Goal: Find specific page/section: Find specific page/section

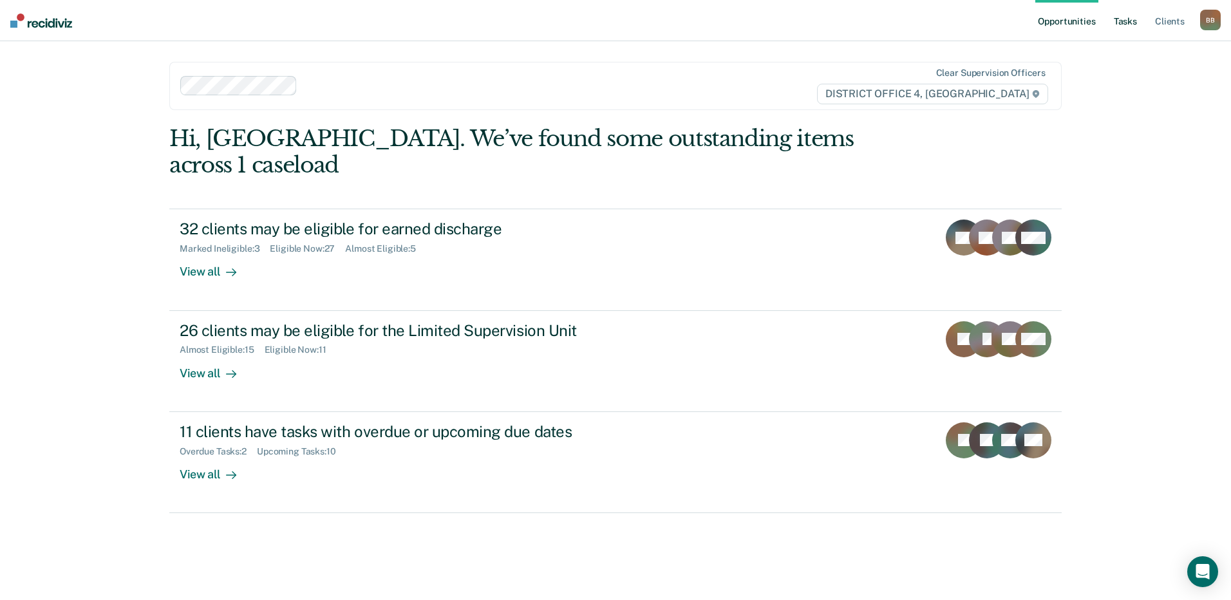
click at [1125, 22] on link "Tasks" at bounding box center [1125, 20] width 28 height 41
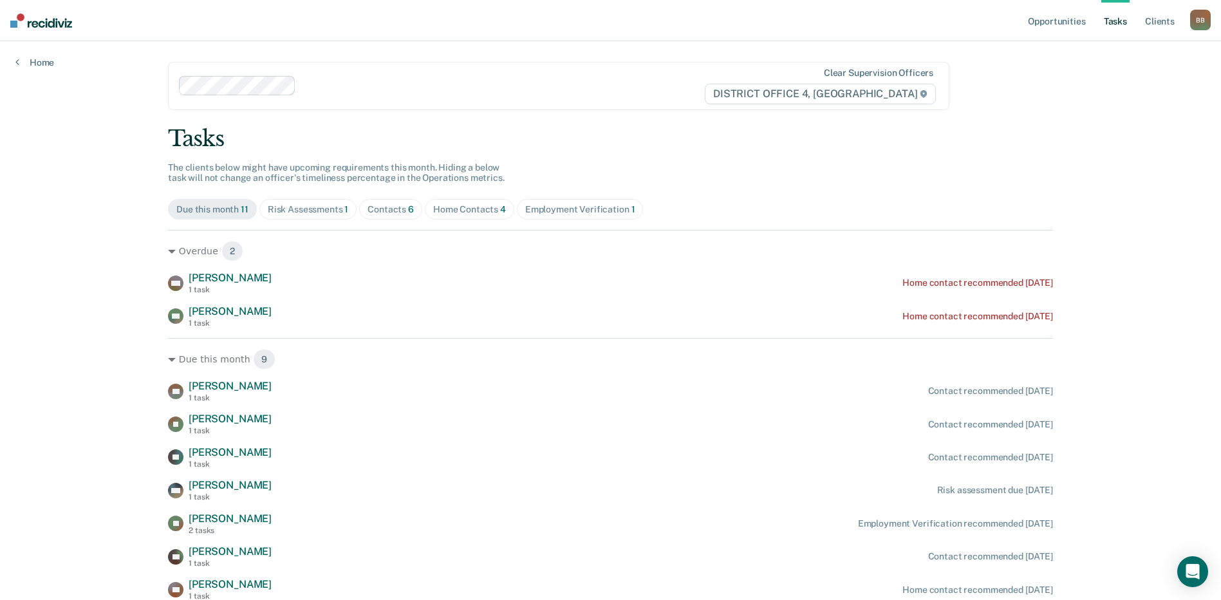
click at [310, 210] on div "Risk Assessments 1" at bounding box center [308, 209] width 81 height 11
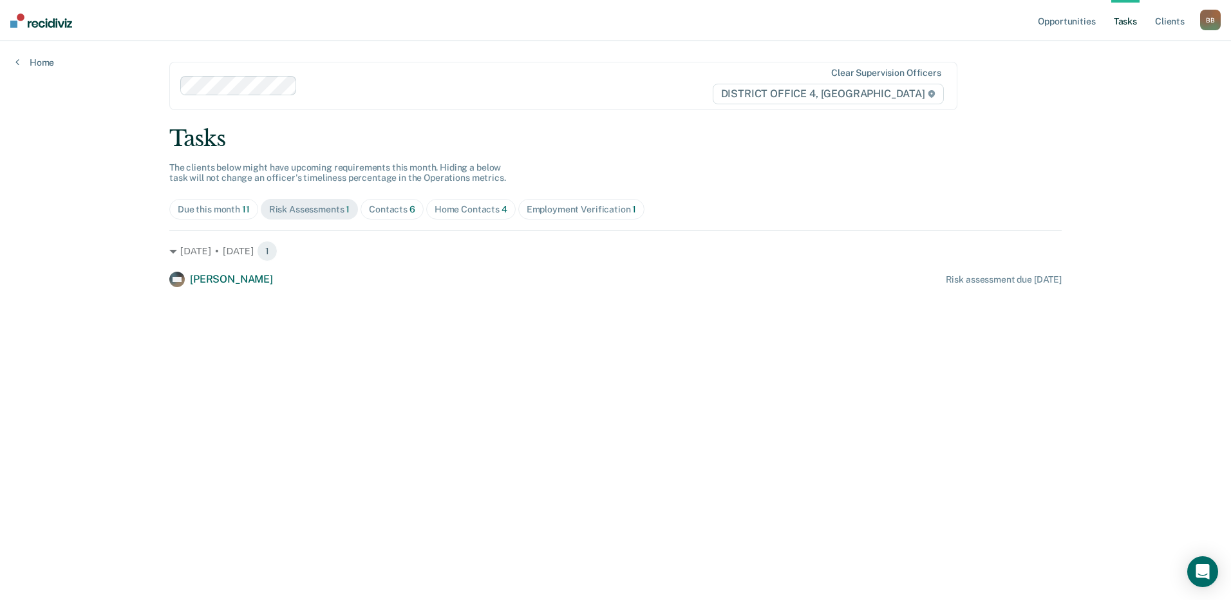
click at [215, 211] on div "Due this month 11" at bounding box center [214, 209] width 72 height 11
